Goal: Task Accomplishment & Management: Manage account settings

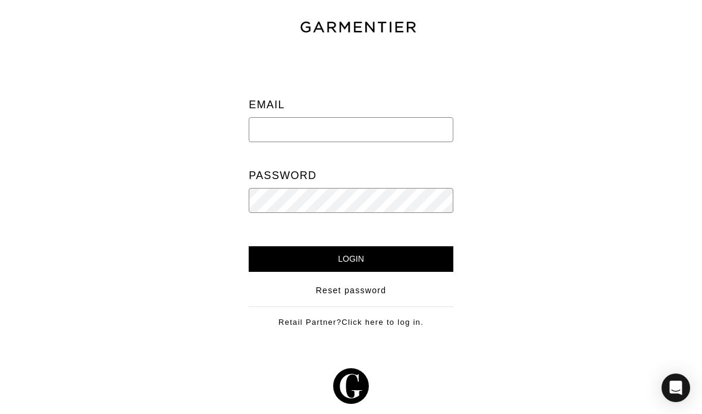
click at [391, 125] on input "email" at bounding box center [351, 129] width 204 height 25
type input "[EMAIL_ADDRESS][DOMAIN_NAME]"
click at [261, 257] on input "Login" at bounding box center [351, 259] width 204 height 26
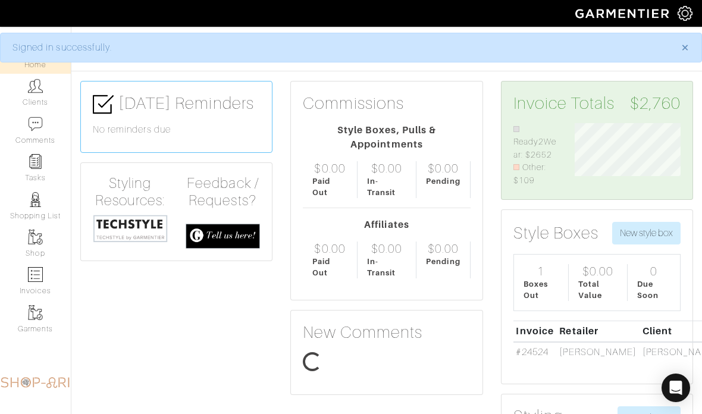
scroll to position [62, 123]
click at [30, 84] on img at bounding box center [35, 85] width 15 height 15
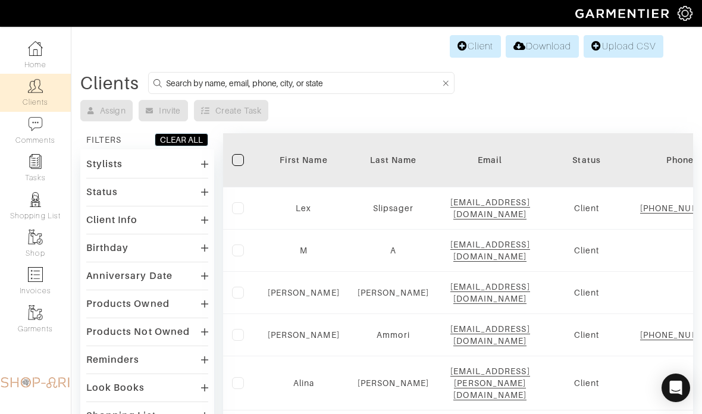
click at [374, 88] on input at bounding box center [303, 83] width 274 height 15
type input "Nilam"
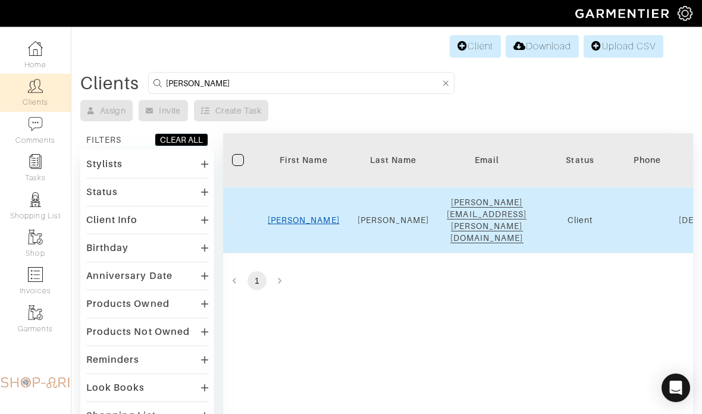
click at [303, 215] on link "Nilam" at bounding box center [304, 220] width 72 height 10
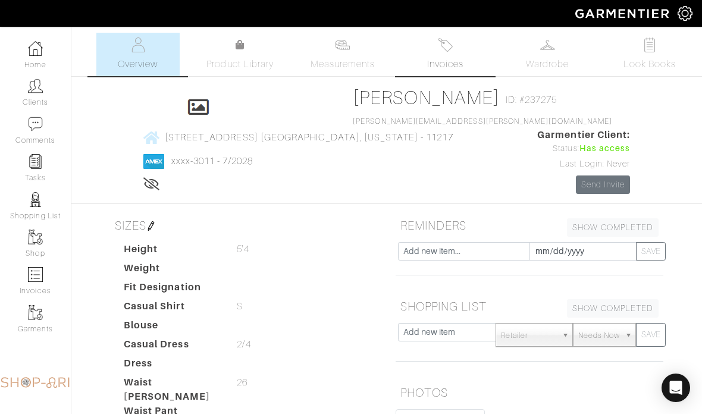
click at [472, 49] on link "Invoices" at bounding box center [444, 54] width 83 height 43
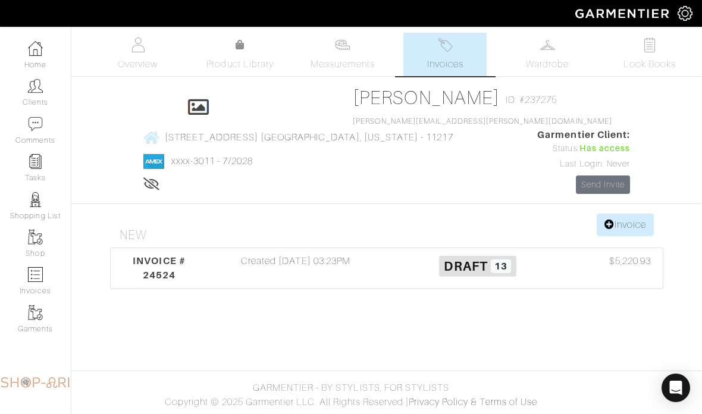
scroll to position [48, 0]
click at [331, 254] on div "Created 09/08/25 03:23PM" at bounding box center [296, 268] width 182 height 29
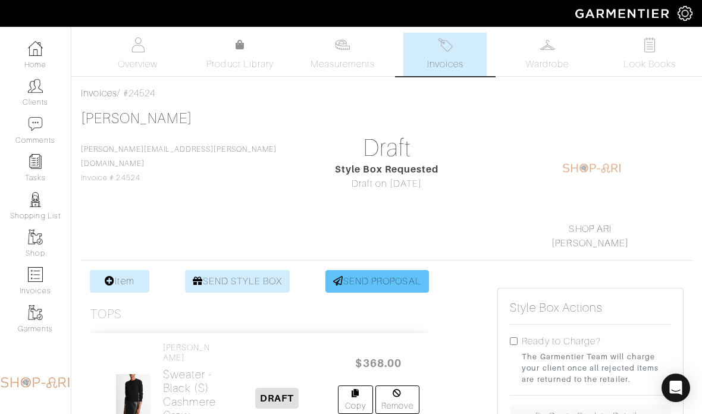
click at [325, 284] on link "SEND PROPOSAL" at bounding box center [376, 281] width 103 height 23
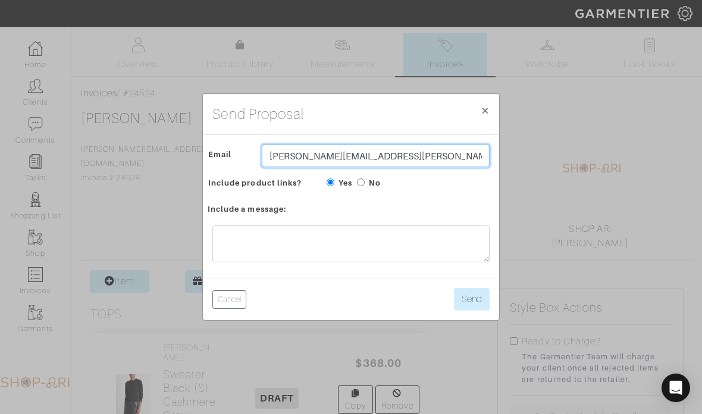
click at [483, 167] on input "Nilam.perpich@bms.com" at bounding box center [376, 155] width 228 height 23
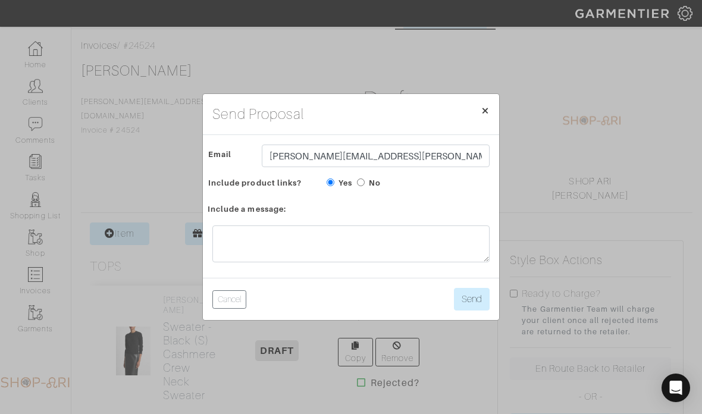
click at [492, 127] on button "× Close" at bounding box center [485, 110] width 28 height 33
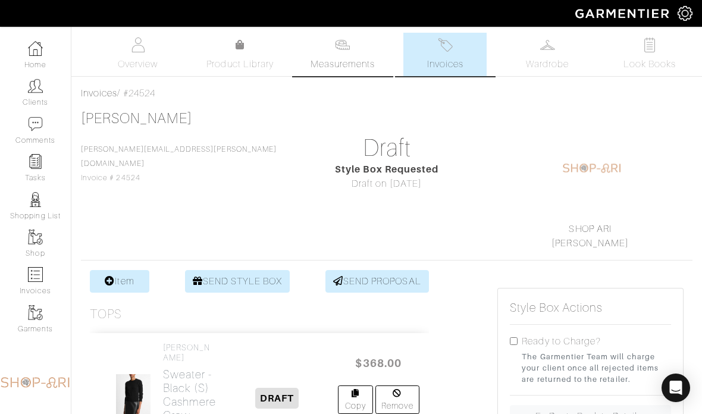
click at [347, 68] on span "Measurements" at bounding box center [342, 64] width 65 height 14
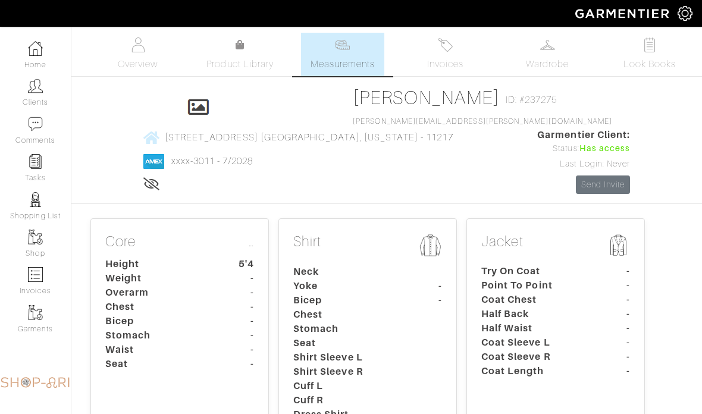
click at [439, 51] on img at bounding box center [445, 44] width 15 height 15
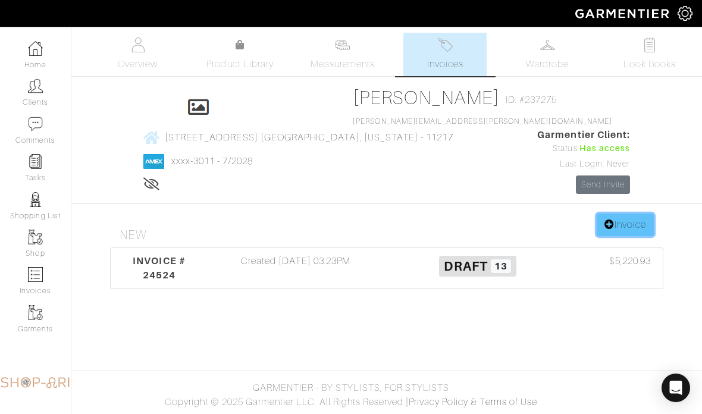
click at [628, 236] on link "Invoice" at bounding box center [624, 224] width 57 height 23
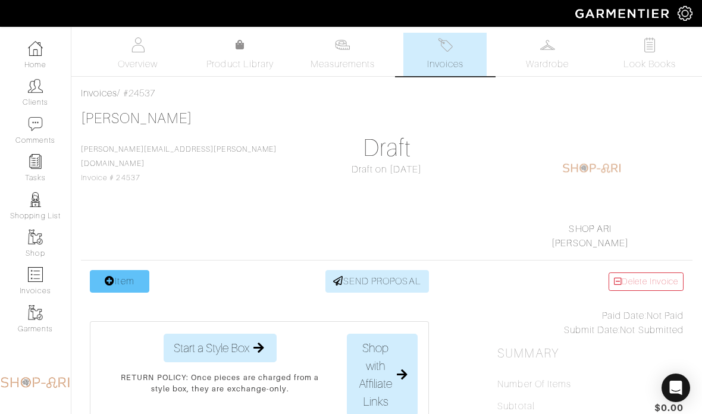
click at [118, 273] on link "Item" at bounding box center [119, 281] width 59 height 23
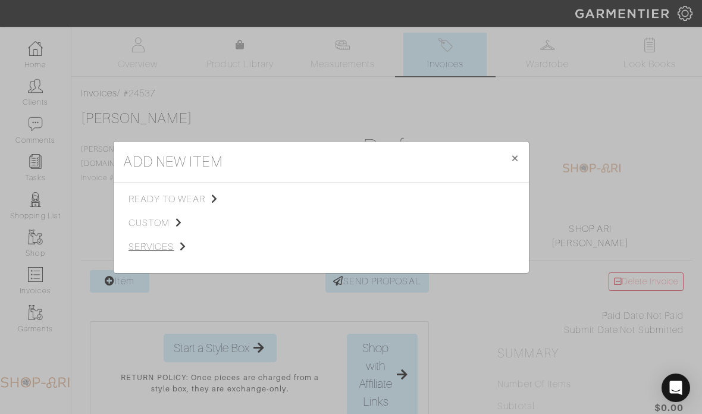
click at [169, 254] on span "services" at bounding box center [188, 247] width 120 height 14
click at [307, 203] on span "Styling Service" at bounding box center [295, 198] width 59 height 10
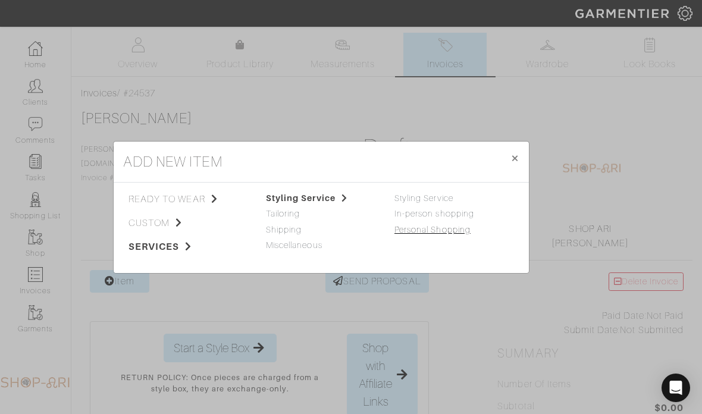
click at [450, 234] on link "Personal Shopping" at bounding box center [432, 230] width 76 height 10
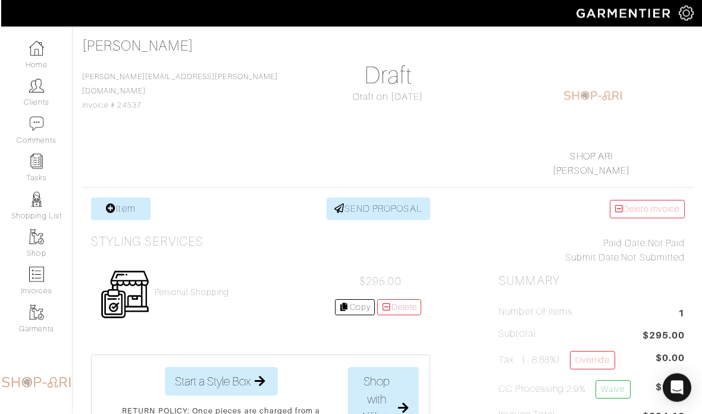
scroll to position [73, 0]
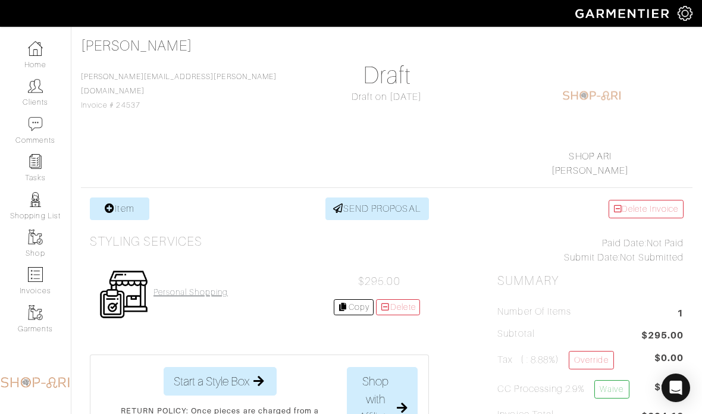
click at [227, 291] on h4 "Personal Shopping" at bounding box center [190, 292] width 74 height 10
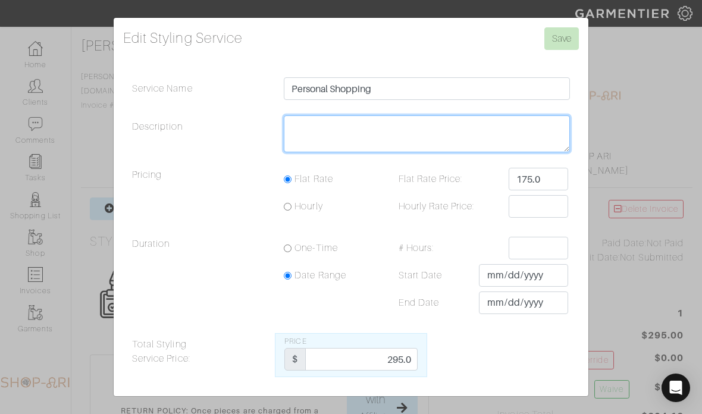
click at [426, 152] on textarea "Description" at bounding box center [427, 133] width 286 height 37
type textarea "1 hour 20"
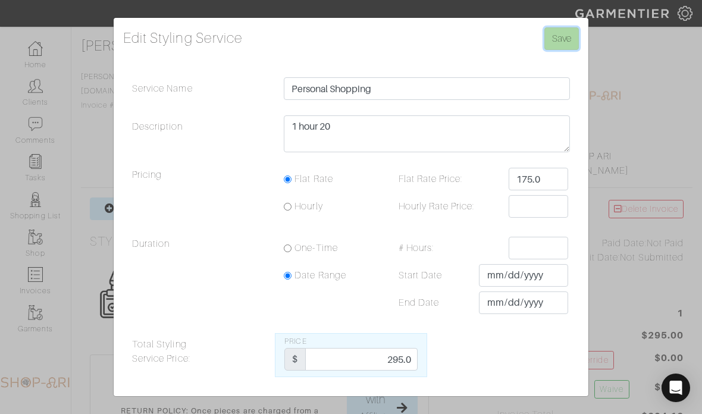
click at [573, 50] on input "Save" at bounding box center [561, 38] width 34 height 23
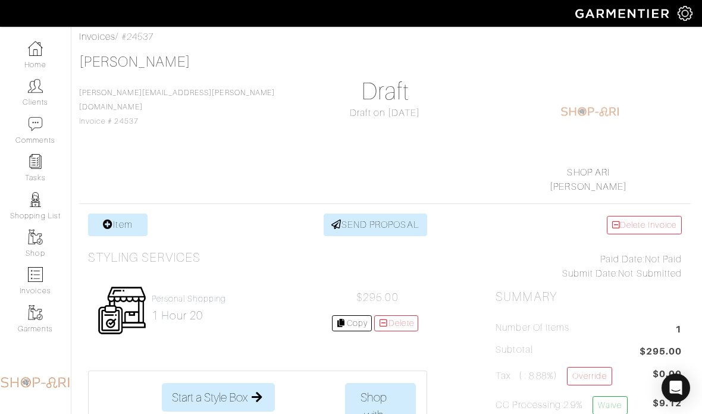
scroll to position [0, 9]
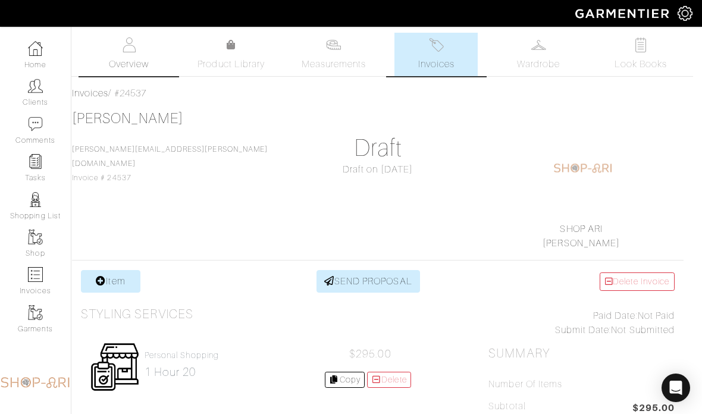
click at [144, 55] on link "Overview" at bounding box center [128, 54] width 83 height 43
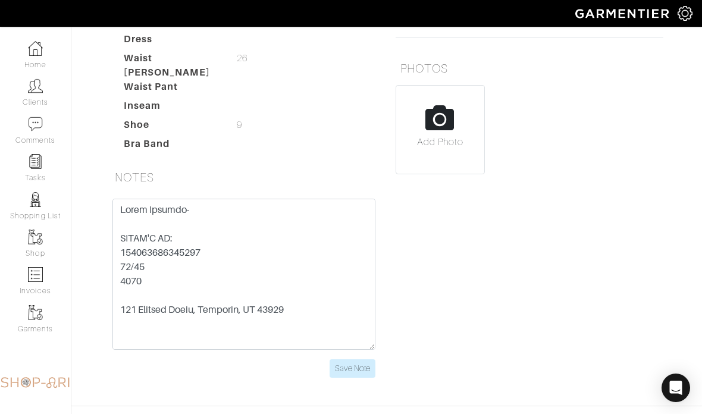
scroll to position [314, 0]
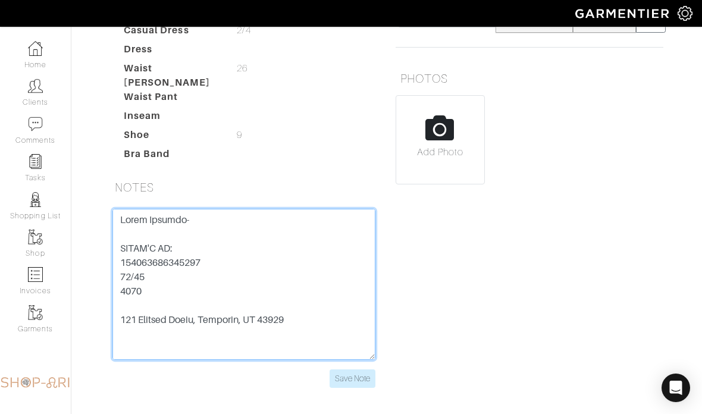
click at [139, 267] on textarea at bounding box center [243, 284] width 263 height 151
click at [134, 278] on textarea at bounding box center [243, 284] width 263 height 151
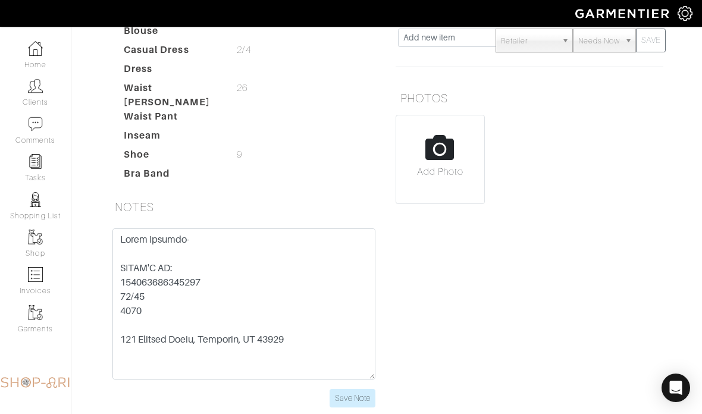
scroll to position [5, 0]
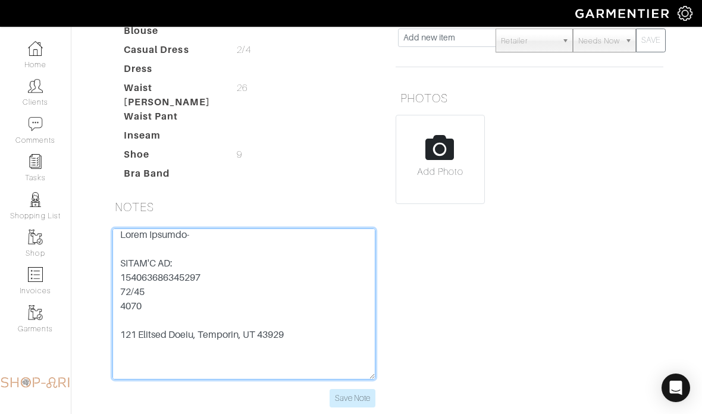
click at [134, 317] on textarea at bounding box center [243, 303] width 263 height 151
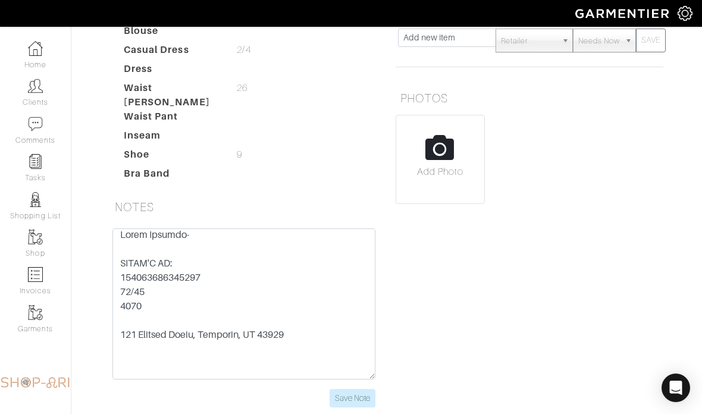
click at [453, 265] on div "REMINDERS SHOW COMPLETED SHOW INCOMPLETE [DATE] SAVE SHOPPING LIST SHOW COMPLET…" at bounding box center [529, 170] width 285 height 502
